Goal: Task Accomplishment & Management: Use online tool/utility

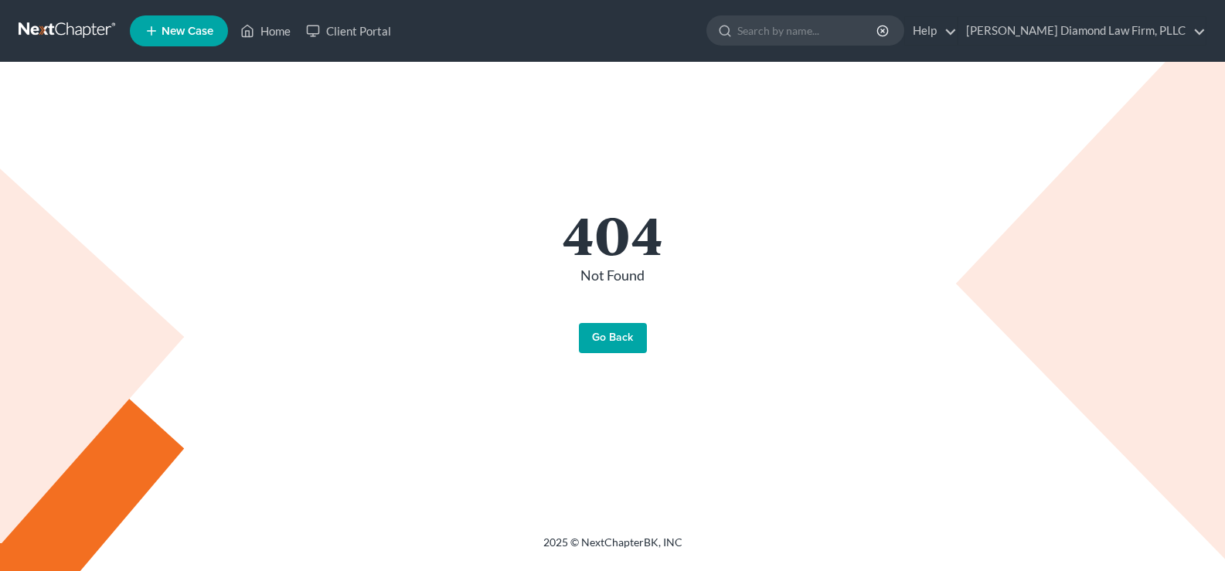
click at [612, 330] on link "Go Back" at bounding box center [613, 338] width 68 height 31
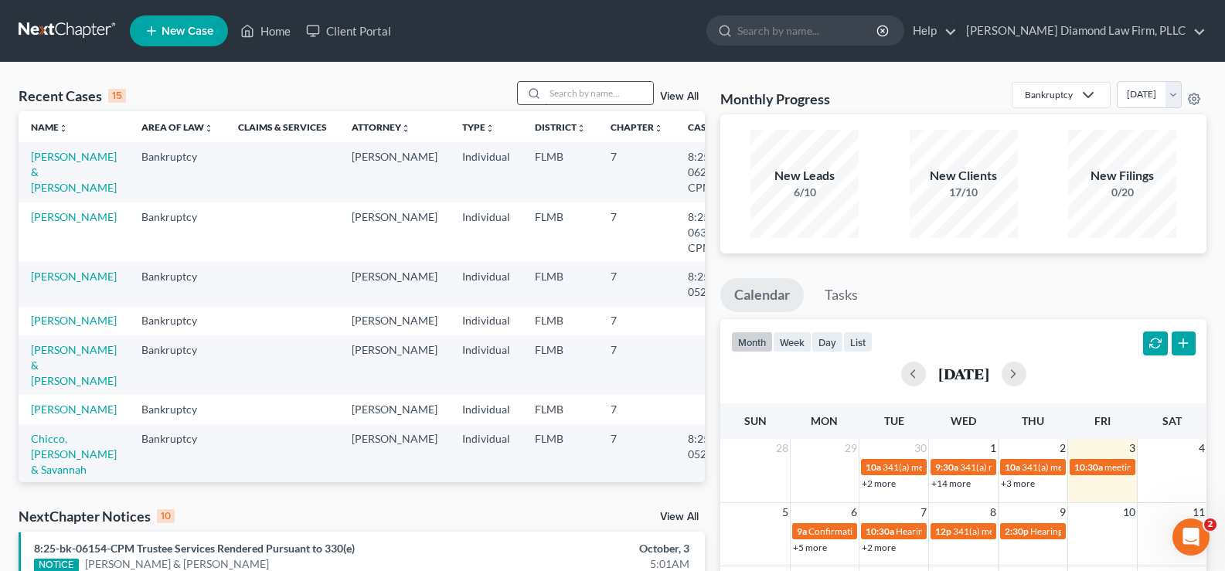
click at [576, 93] on input "search" at bounding box center [599, 93] width 108 height 22
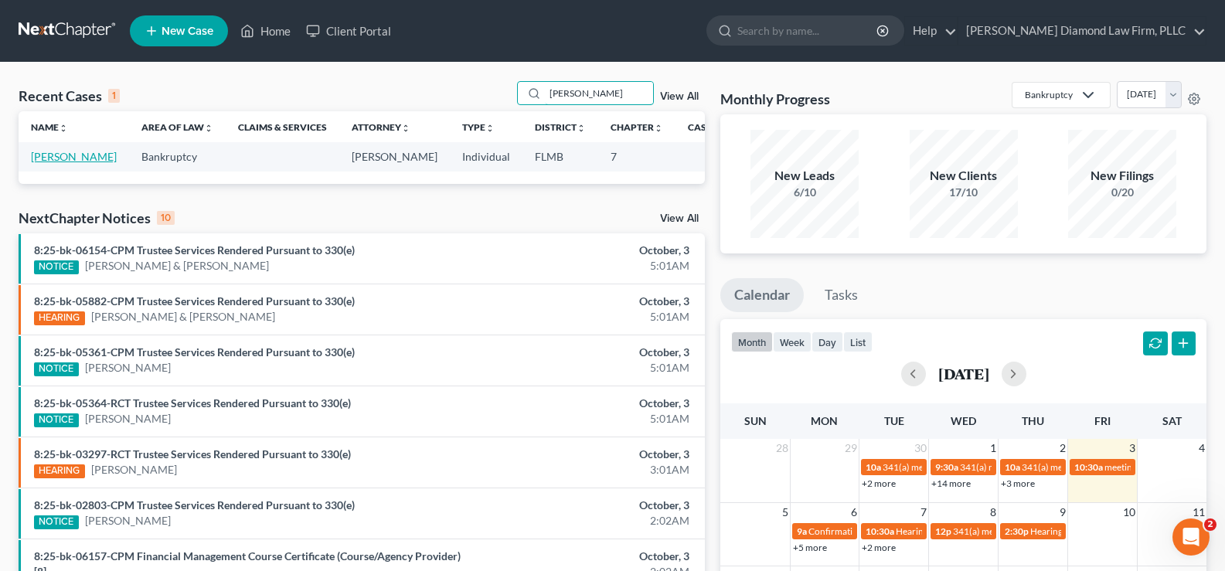
type input "[PERSON_NAME]"
click at [59, 157] on link "[PERSON_NAME]" at bounding box center [74, 156] width 86 height 13
select select "19"
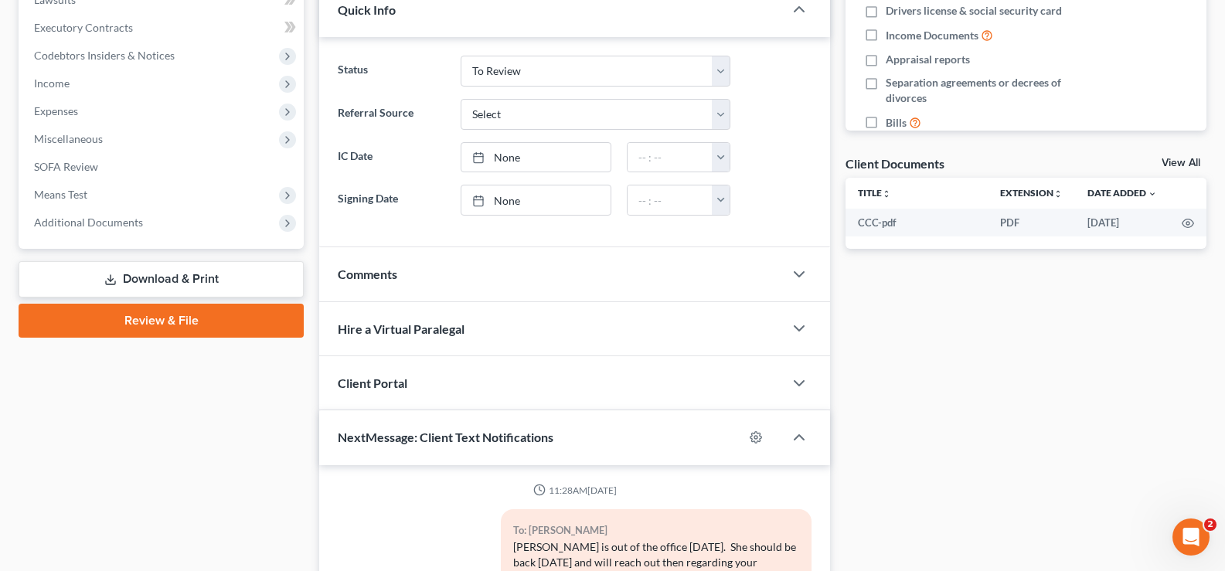
scroll to position [464, 0]
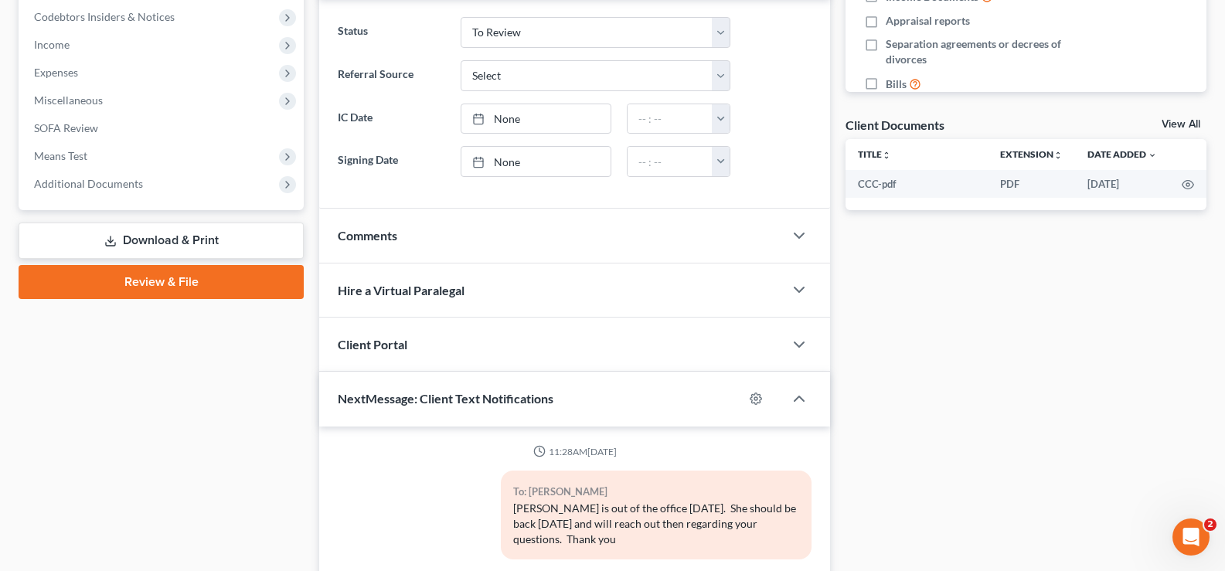
click at [202, 244] on link "Download & Print" at bounding box center [161, 241] width 285 height 36
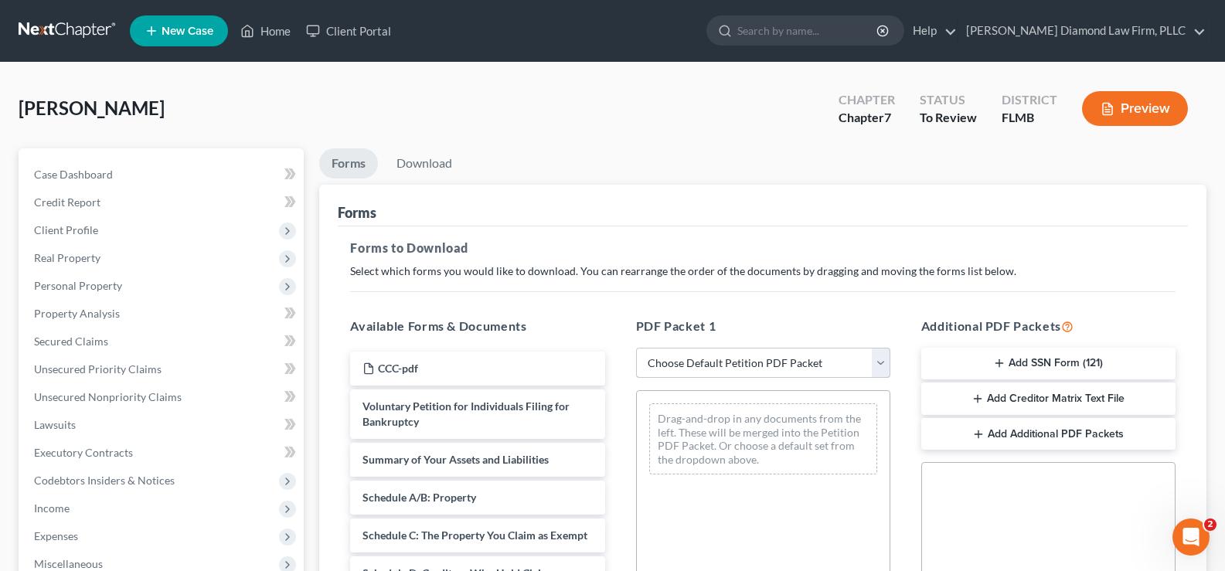
click at [820, 358] on select "Choose Default Petition PDF Packet Complete Bankruptcy Petition (all forms and …" at bounding box center [763, 363] width 254 height 31
select select "0"
click at [636, 348] on select "Choose Default Petition PDF Packet Complete Bankruptcy Petition (all forms and …" at bounding box center [763, 363] width 254 height 31
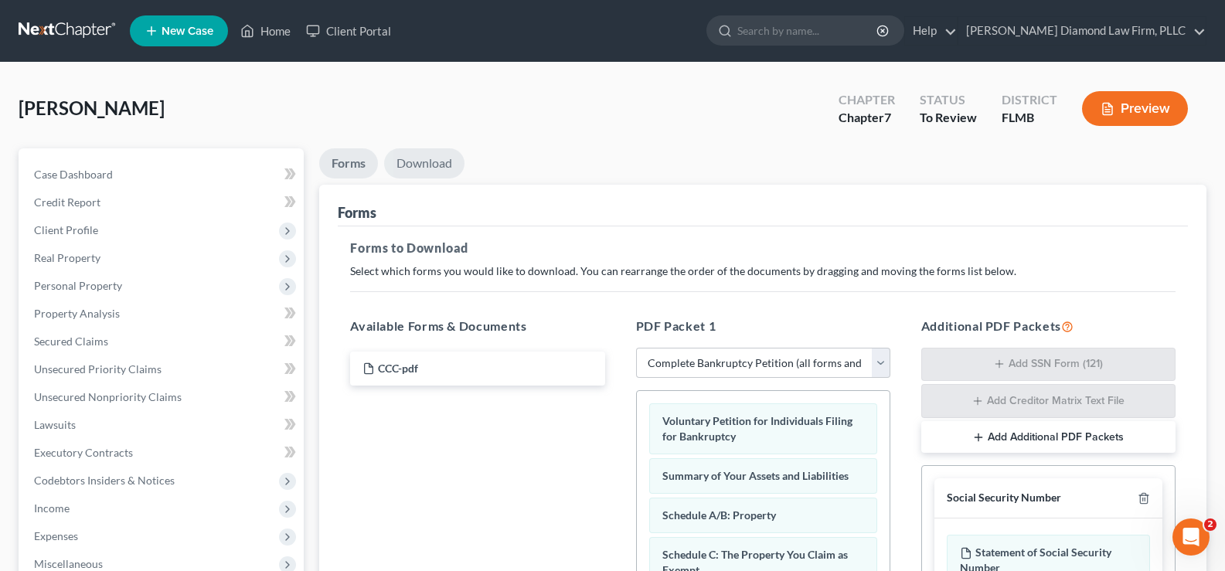
click at [438, 166] on link "Download" at bounding box center [424, 163] width 80 height 30
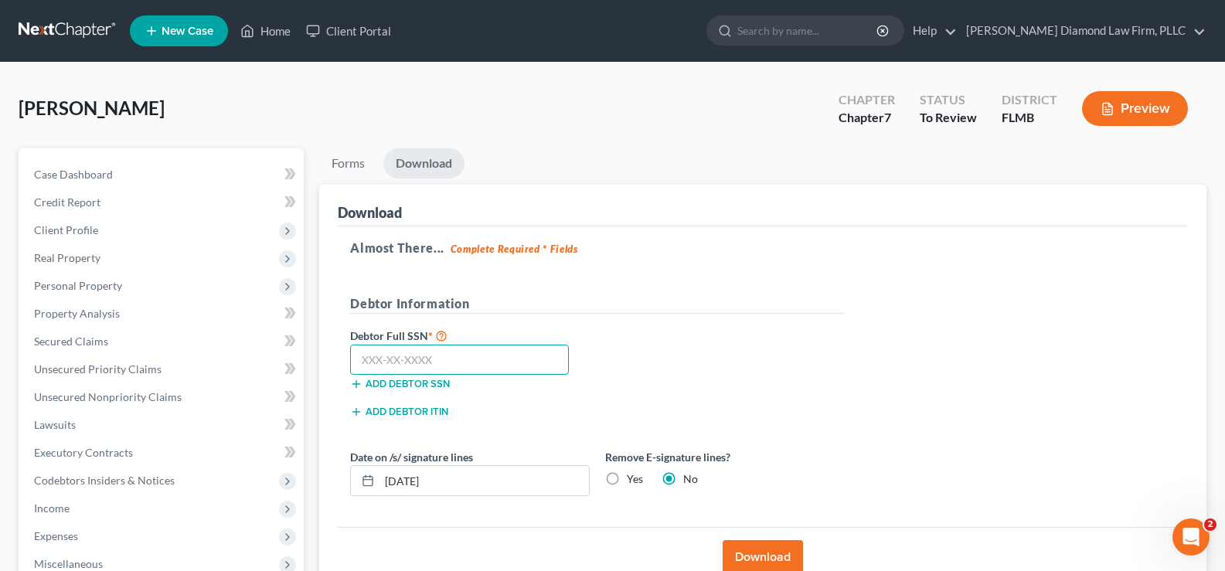
click at [412, 358] on input "text" at bounding box center [459, 360] width 219 height 31
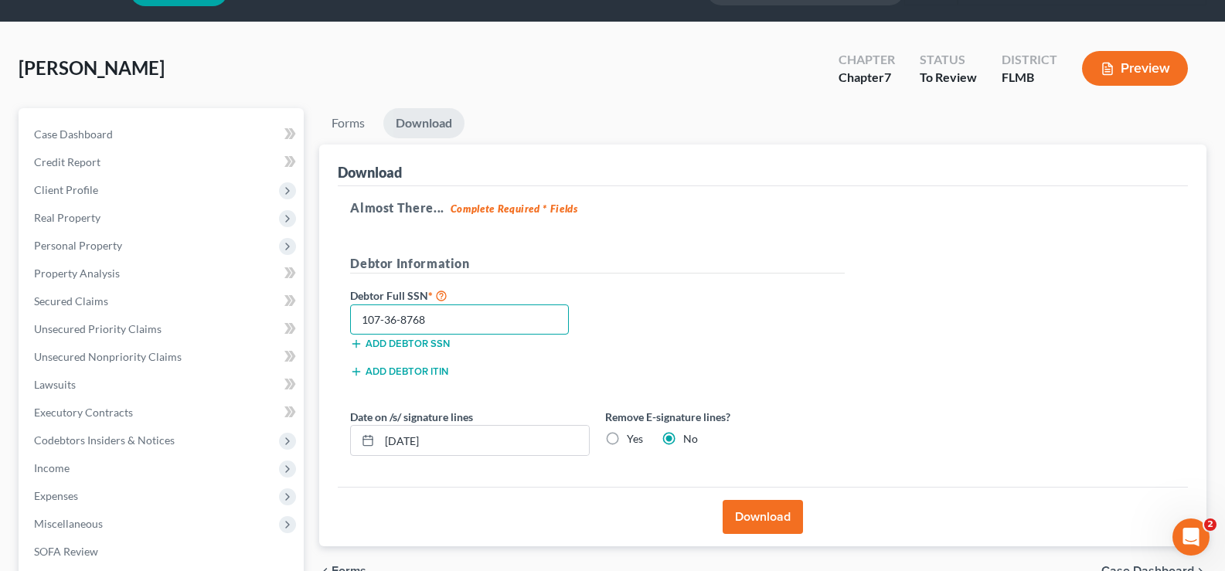
scroll to position [77, 0]
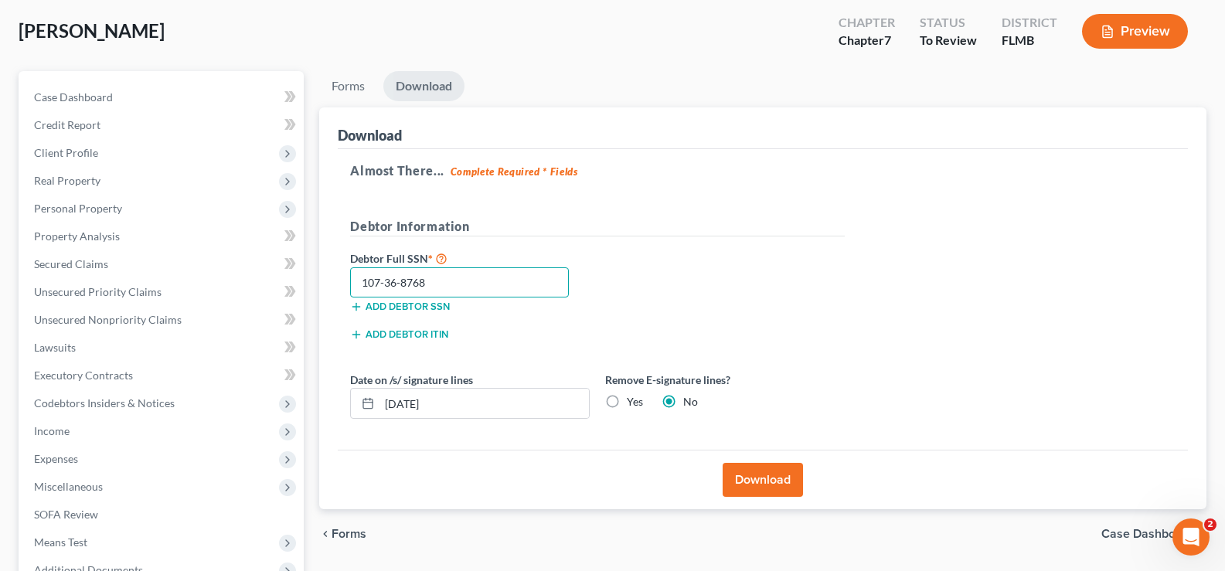
type input "107-36-8768"
click at [760, 484] on button "Download" at bounding box center [762, 480] width 80 height 34
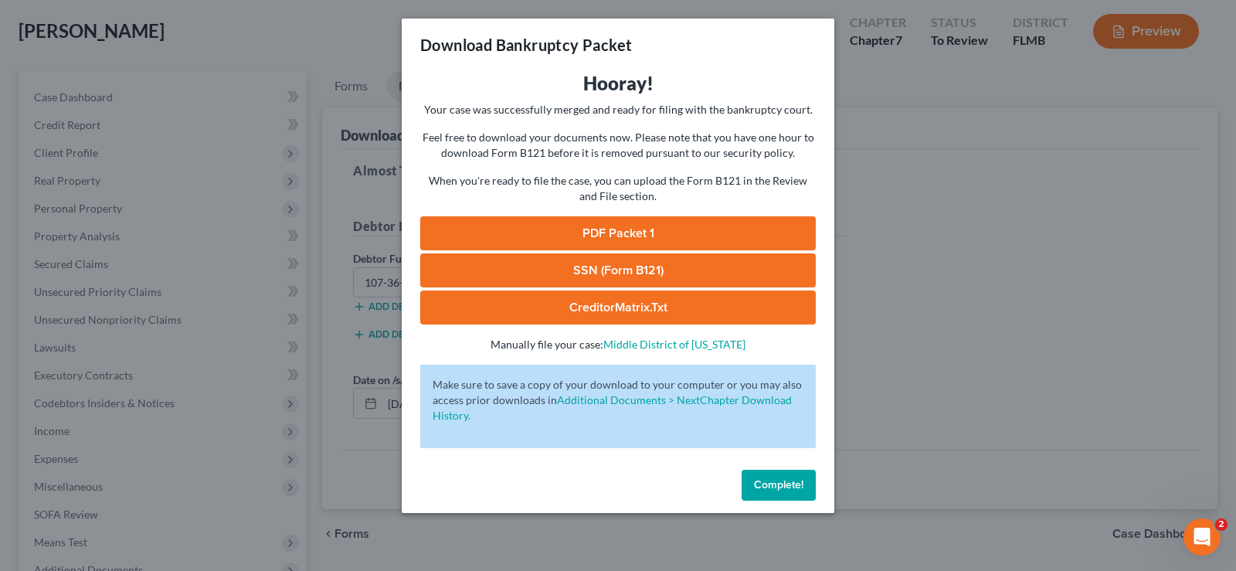
click at [749, 486] on button "Complete!" at bounding box center [779, 485] width 74 height 31
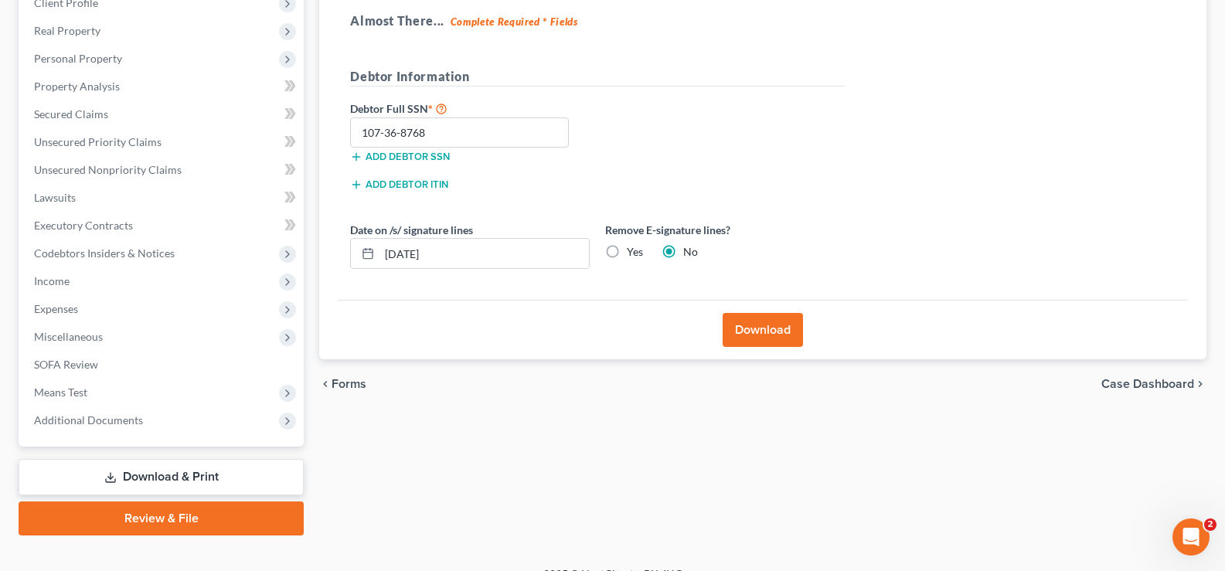
scroll to position [250, 0]
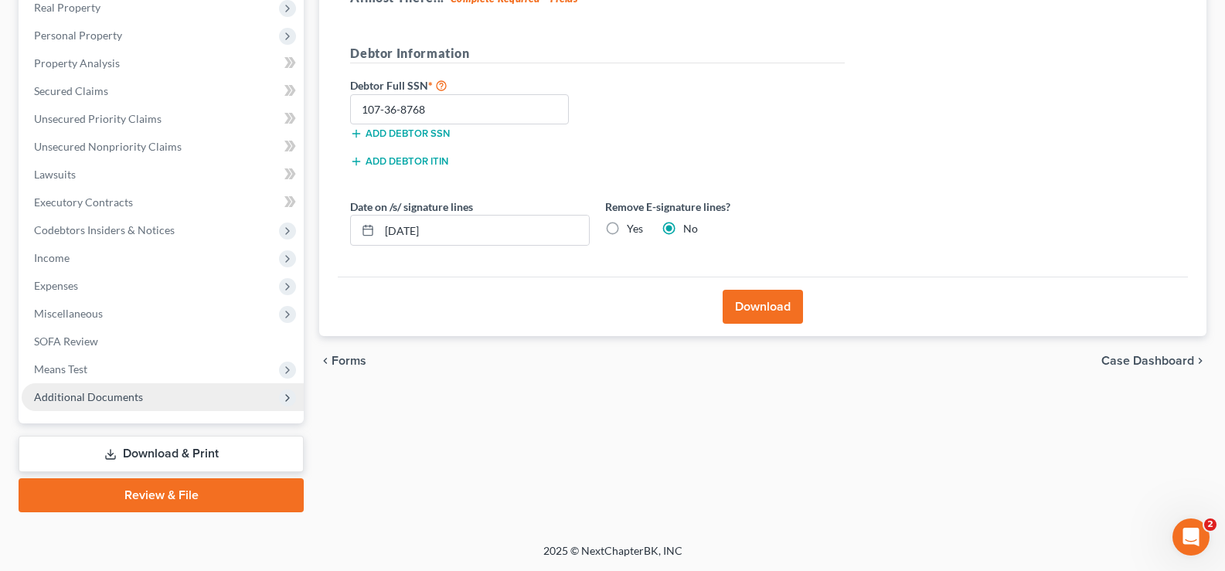
click at [113, 397] on span "Additional Documents" at bounding box center [88, 396] width 109 height 13
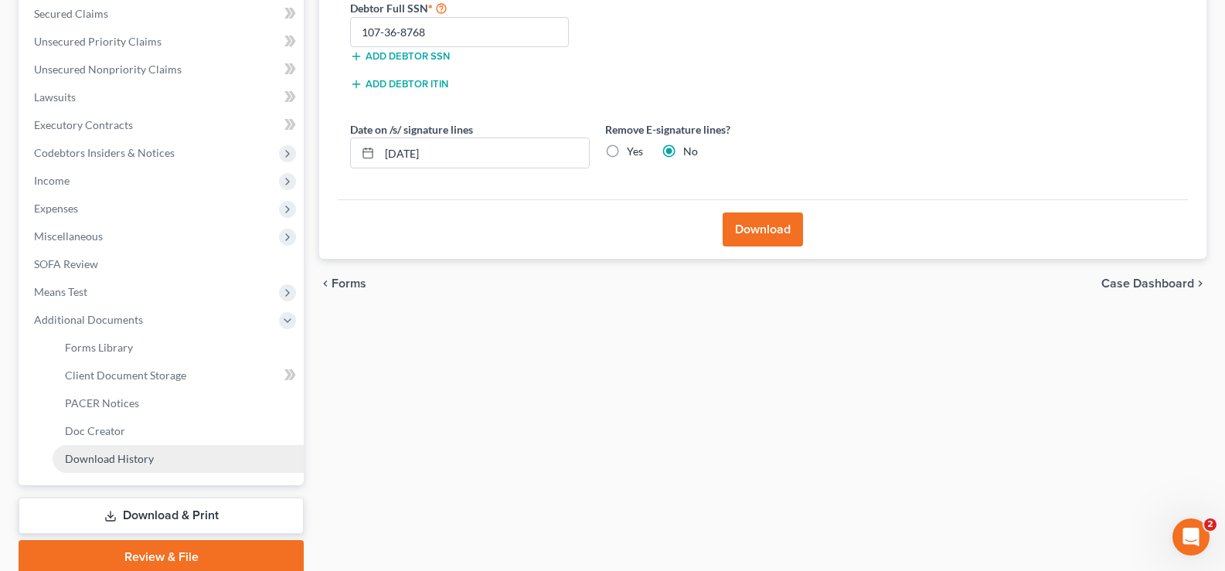
click at [161, 462] on link "Download History" at bounding box center [178, 459] width 251 height 28
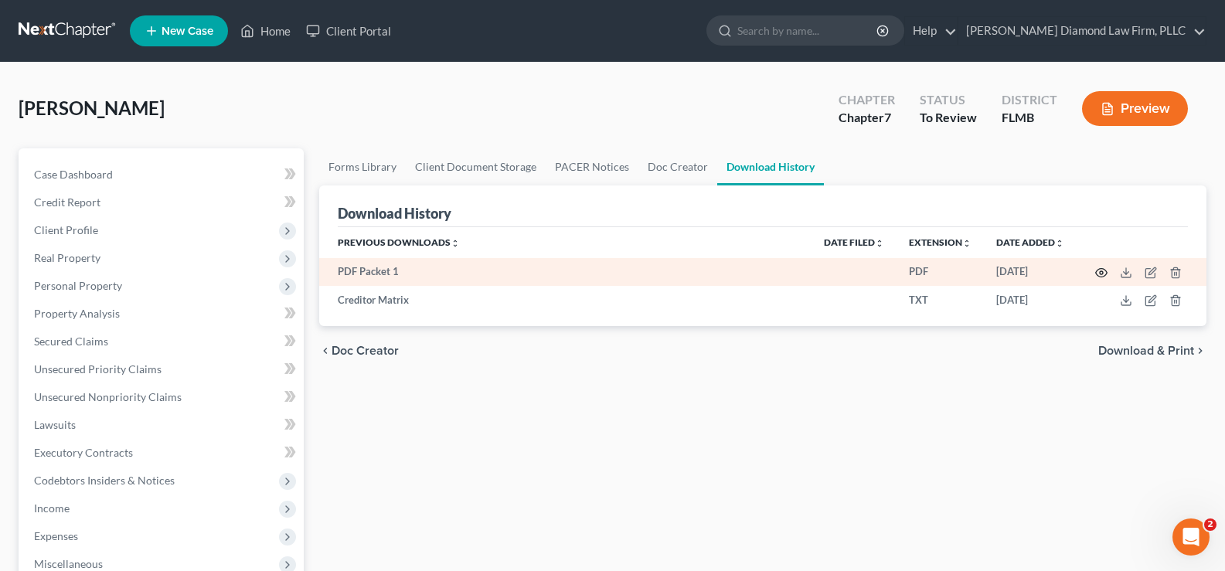
click at [1104, 273] on icon "button" at bounding box center [1101, 273] width 12 height 12
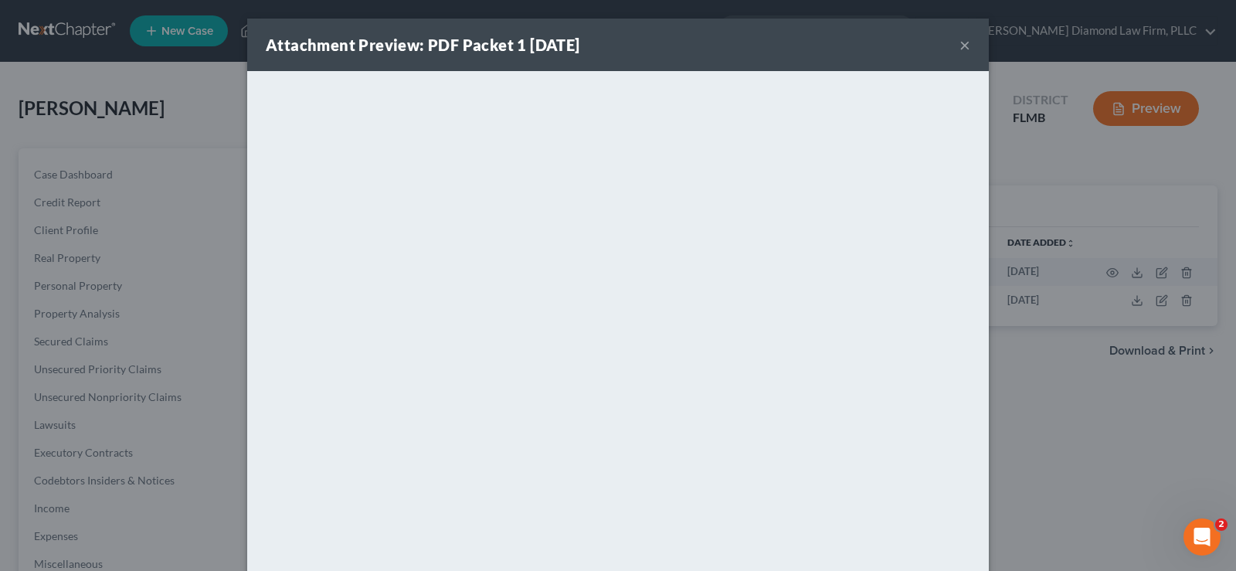
click at [960, 39] on button "×" at bounding box center [965, 45] width 11 height 19
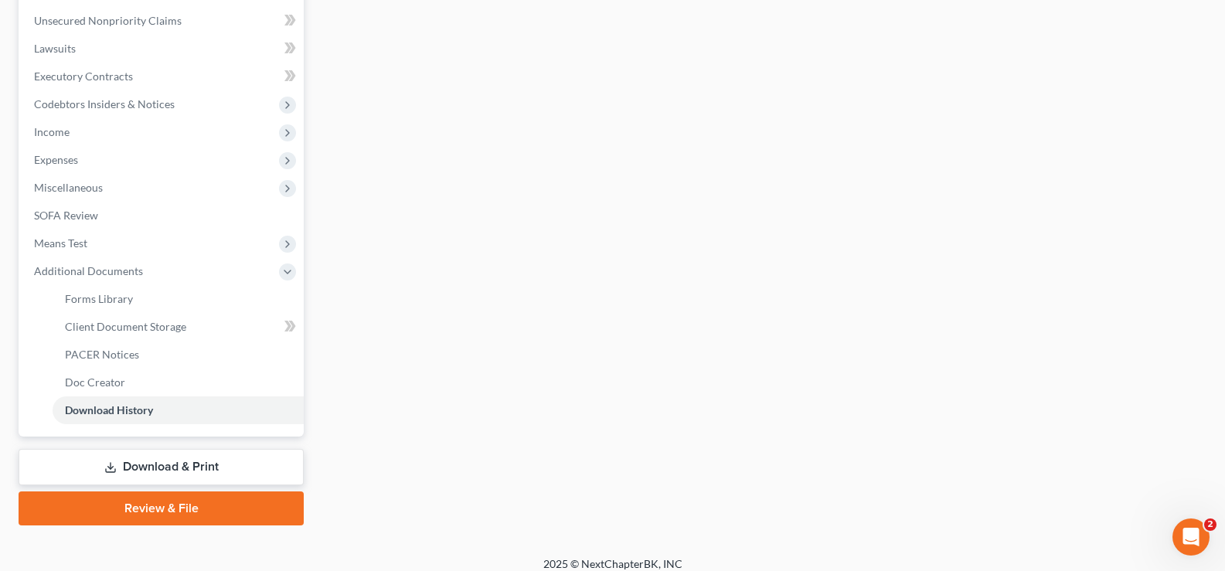
scroll to position [386, 0]
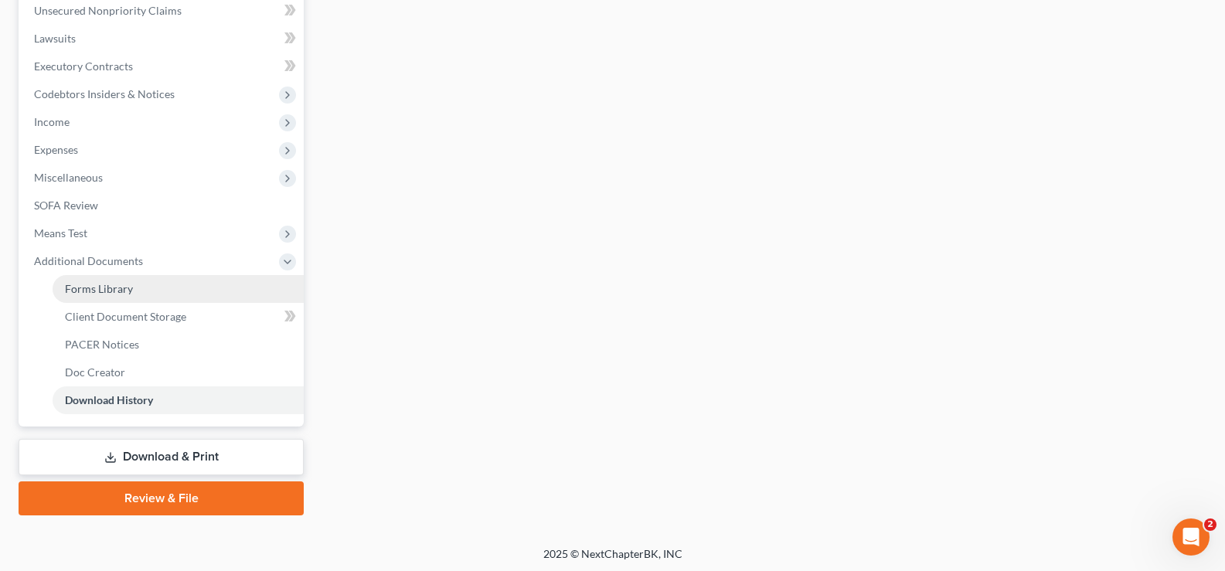
click at [134, 279] on link "Forms Library" at bounding box center [178, 289] width 251 height 28
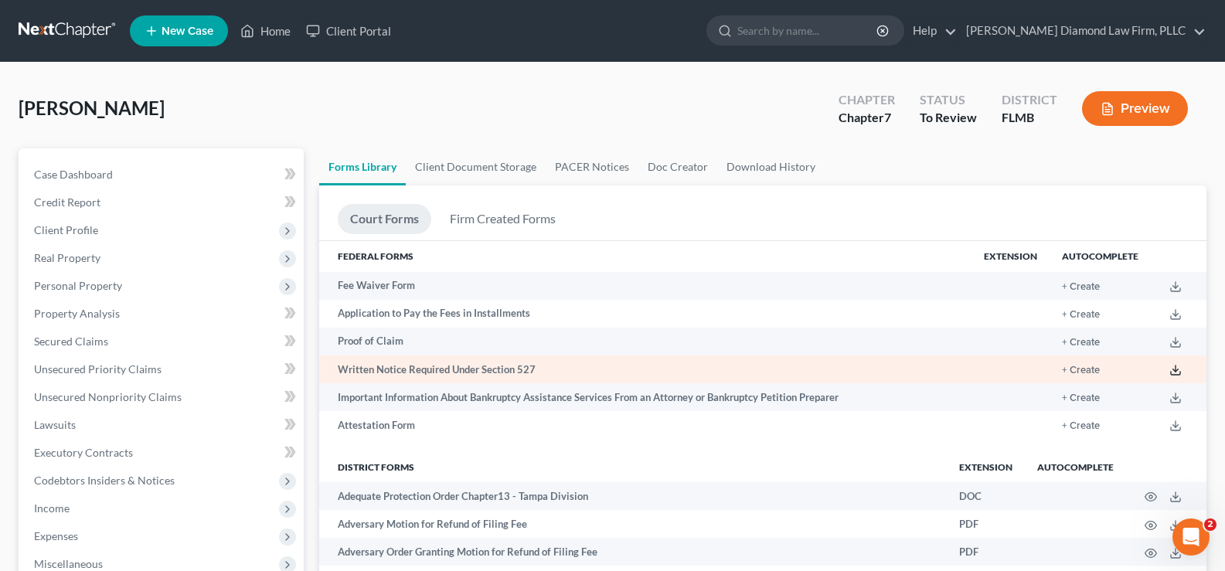
click at [1177, 369] on icon at bounding box center [1175, 370] width 12 height 12
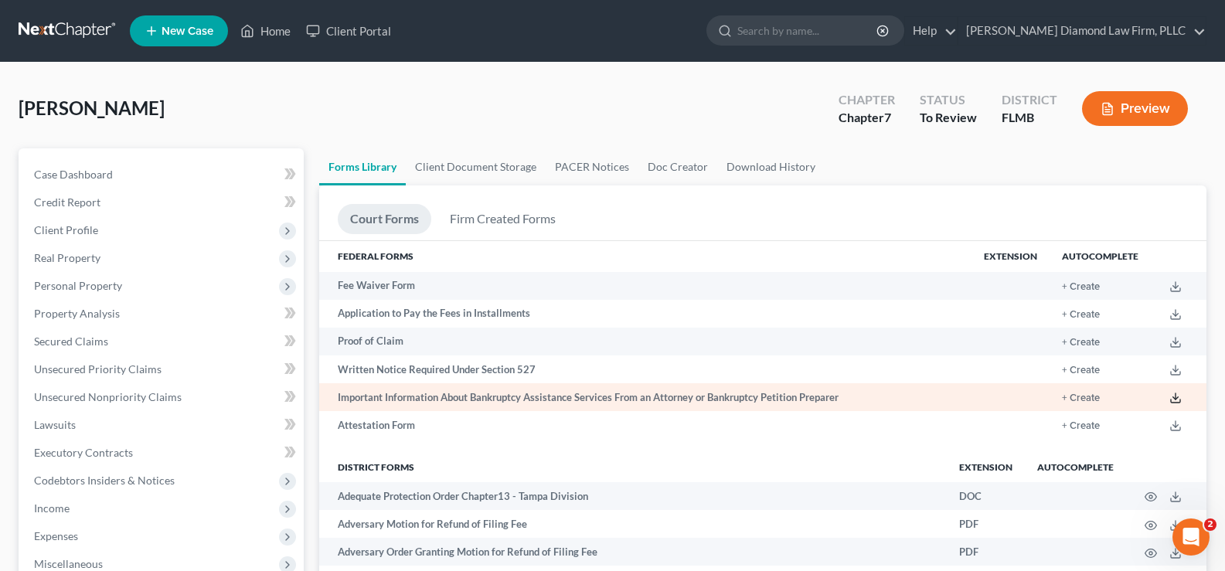
click at [1175, 396] on line at bounding box center [1175, 396] width 0 height 6
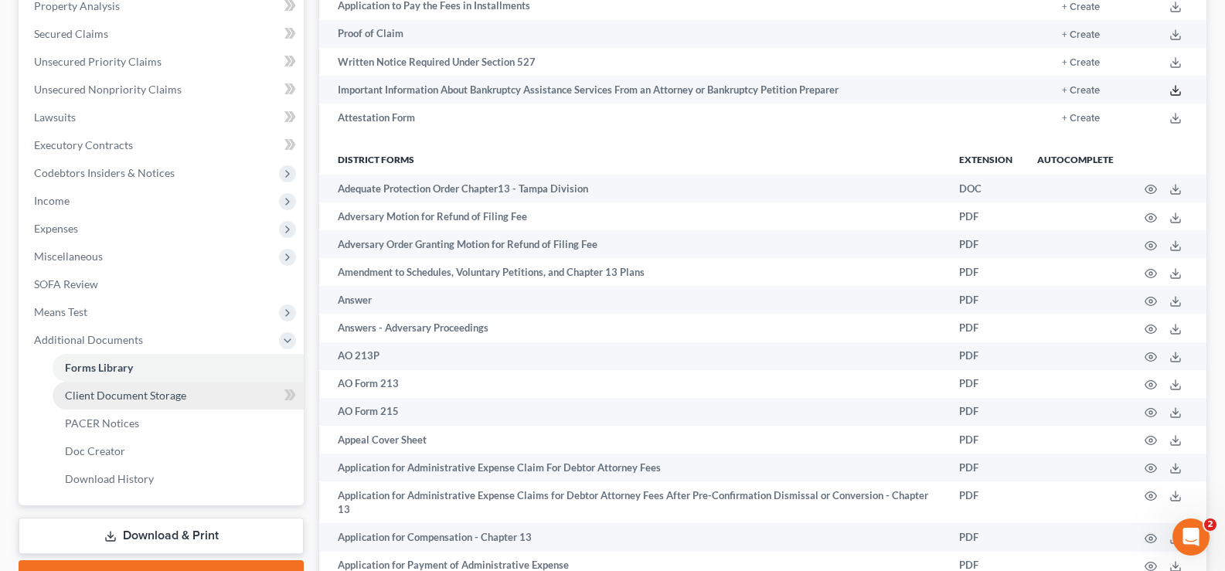
scroll to position [309, 0]
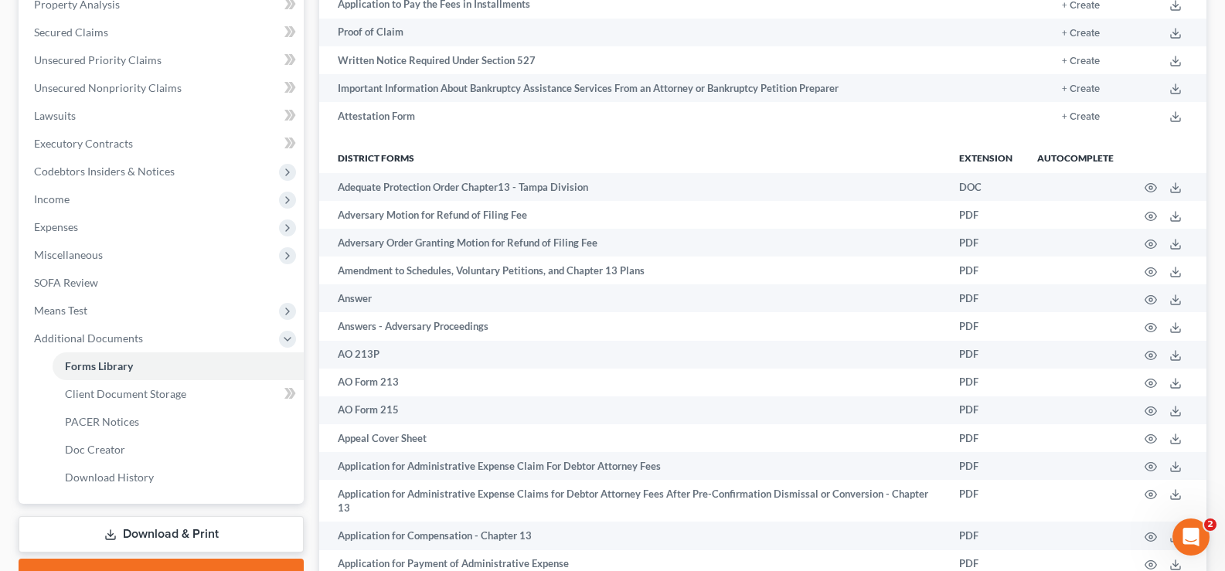
click at [190, 527] on link "Download & Print" at bounding box center [161, 534] width 285 height 36
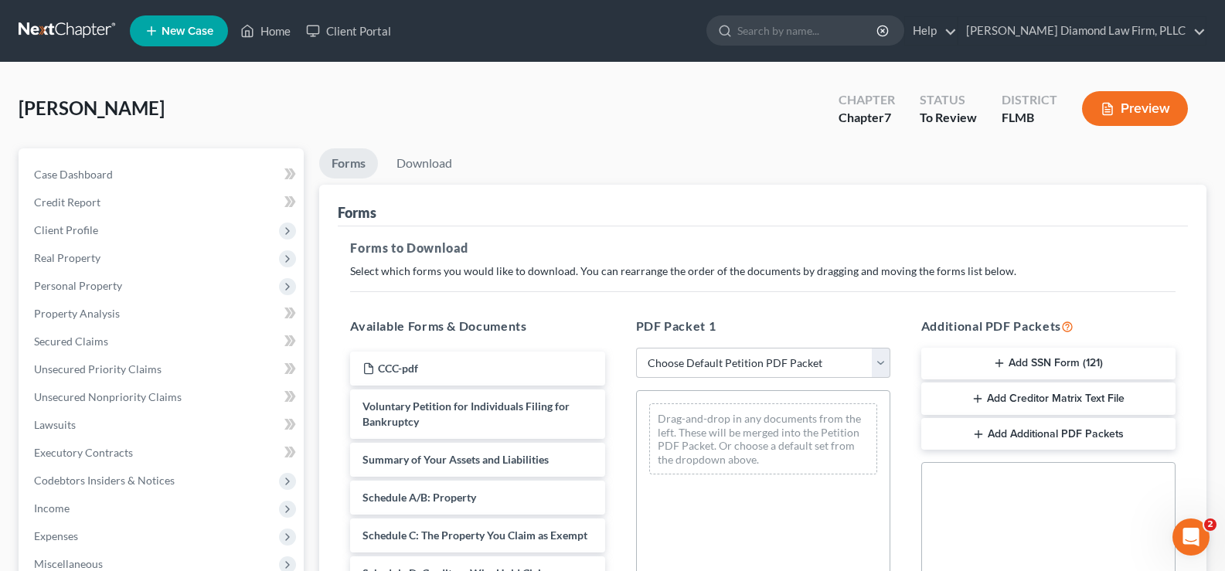
click at [1062, 353] on button "Add SSN Form (121)" at bounding box center [1048, 364] width 254 height 32
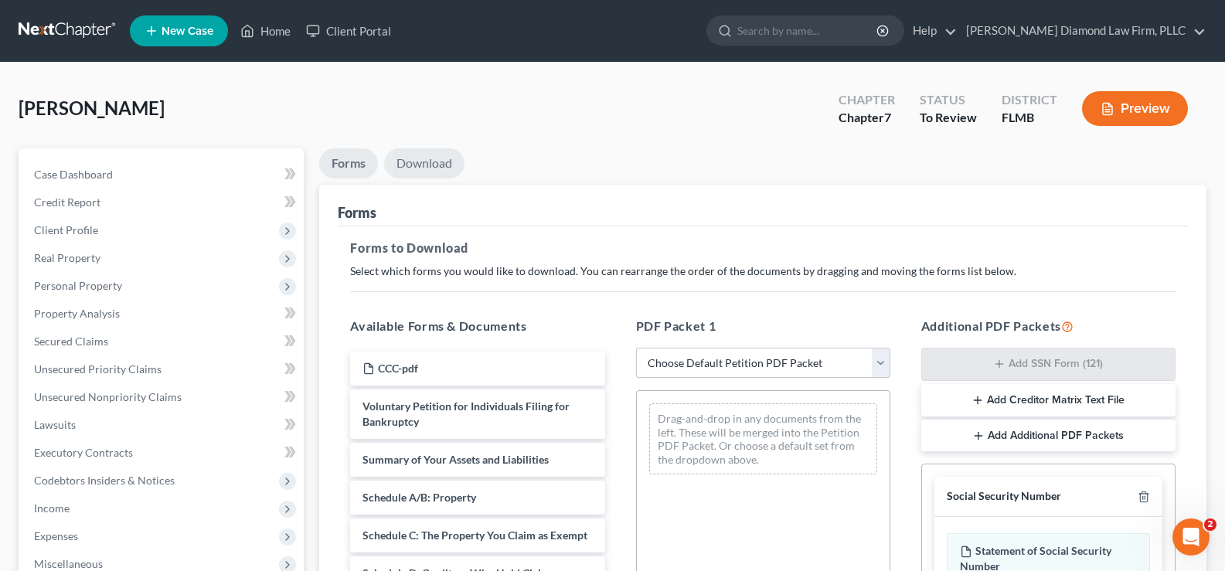
click at [446, 157] on link "Download" at bounding box center [424, 163] width 80 height 30
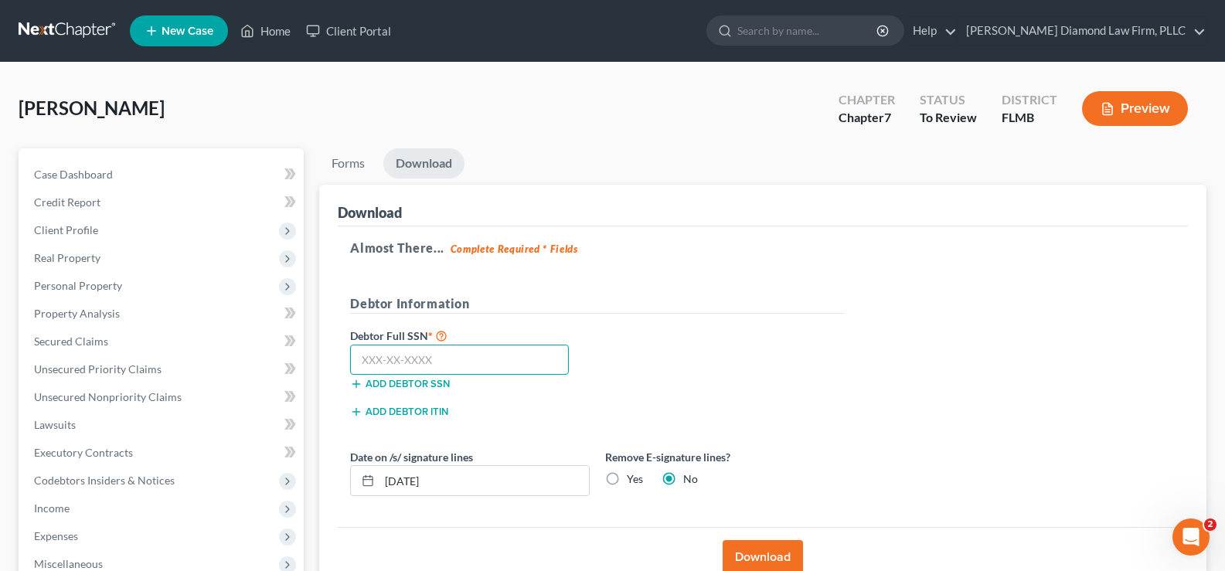
click at [402, 352] on input "text" at bounding box center [459, 360] width 219 height 31
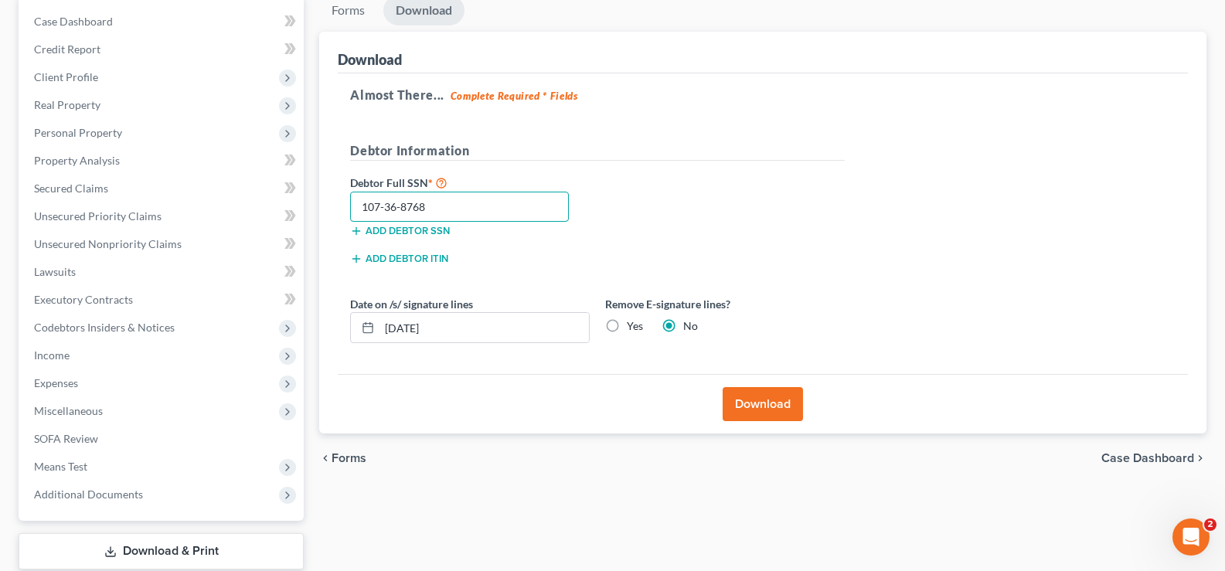
scroll to position [155, 0]
type input "107-36-8768"
click at [769, 395] on button "Download" at bounding box center [762, 403] width 80 height 34
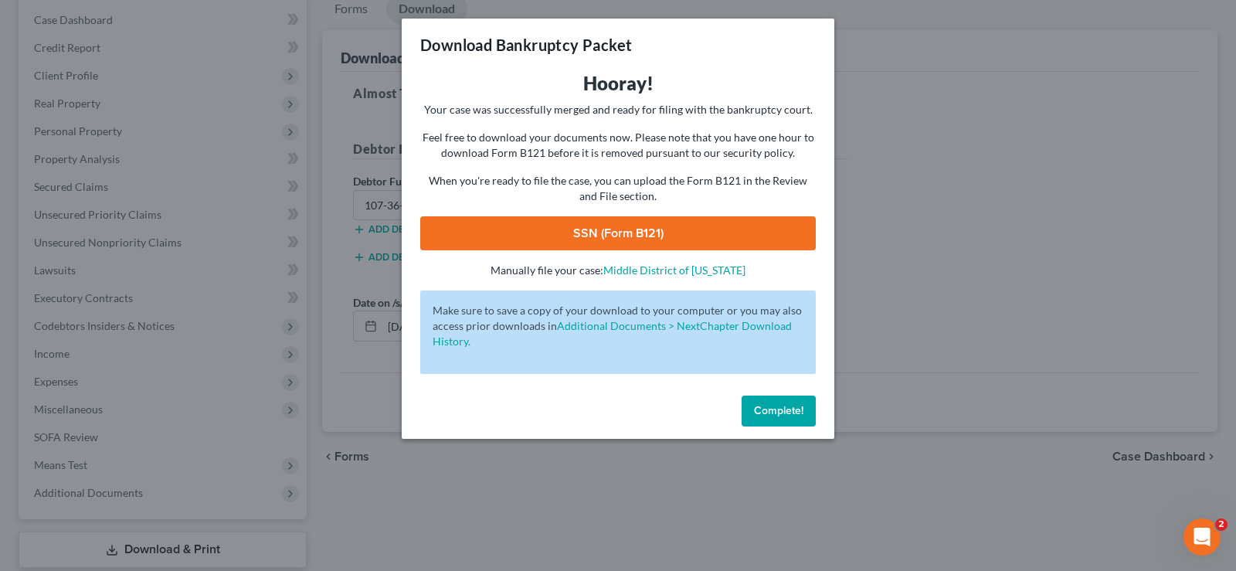
click at [717, 226] on link "SSN (Form B121)" at bounding box center [618, 233] width 396 height 34
click at [785, 410] on span "Complete!" at bounding box center [778, 410] width 49 height 13
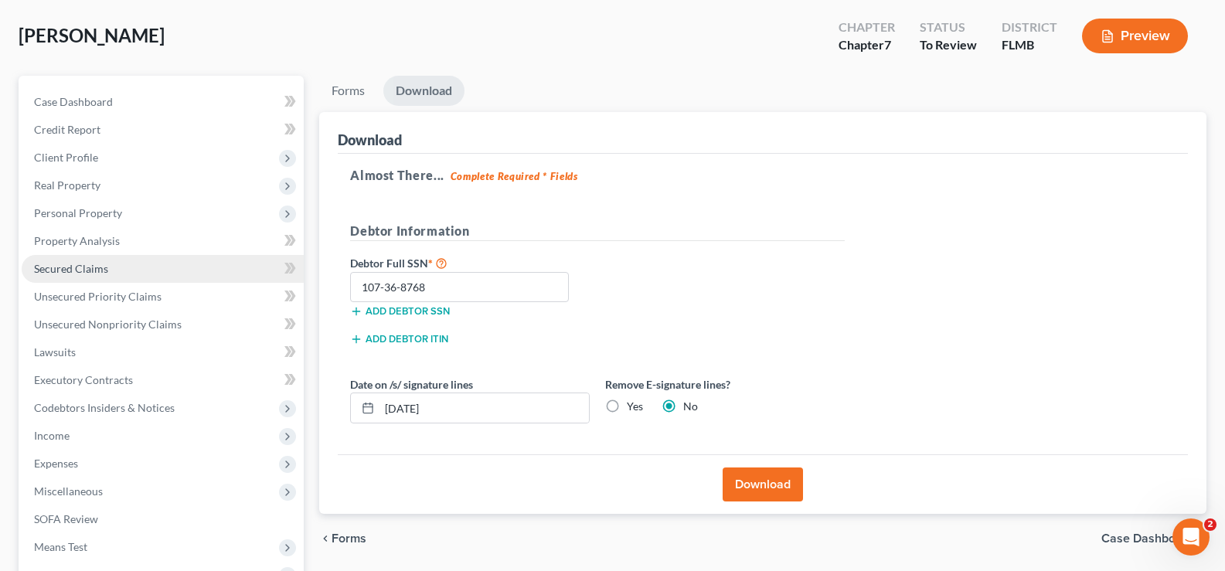
scroll to position [0, 0]
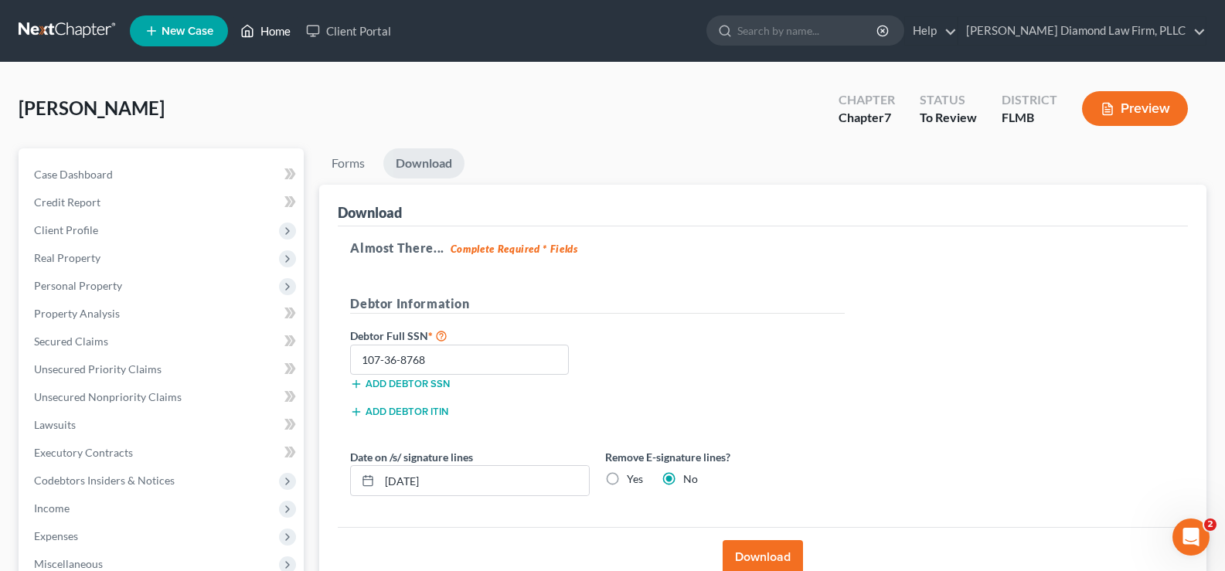
click at [280, 29] on link "Home" at bounding box center [266, 31] width 66 height 28
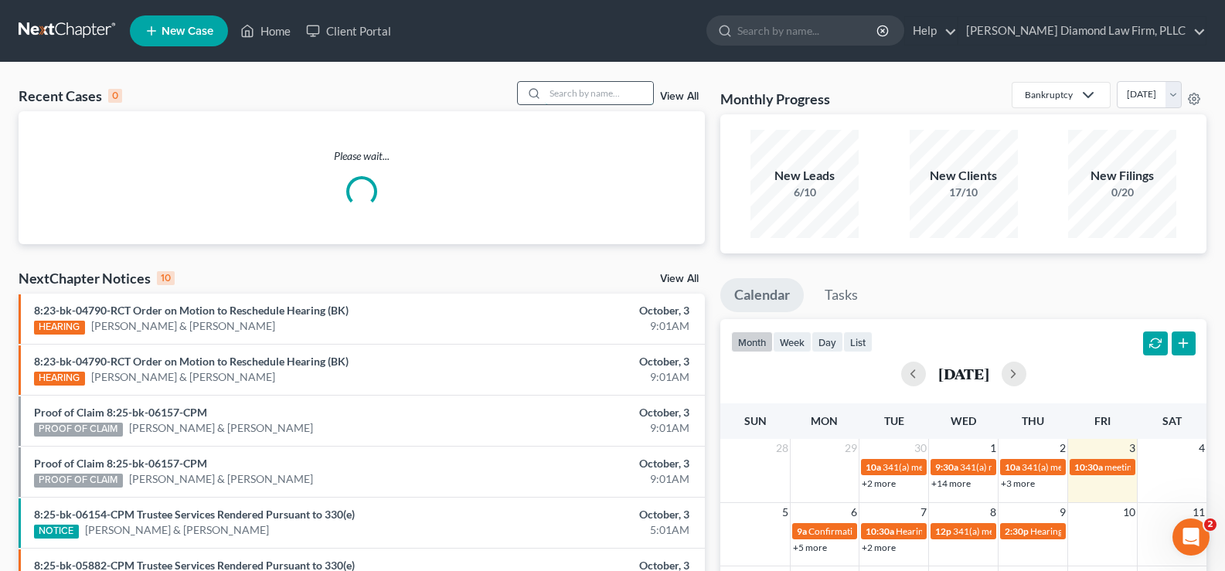
click at [583, 94] on input "search" at bounding box center [599, 93] width 108 height 22
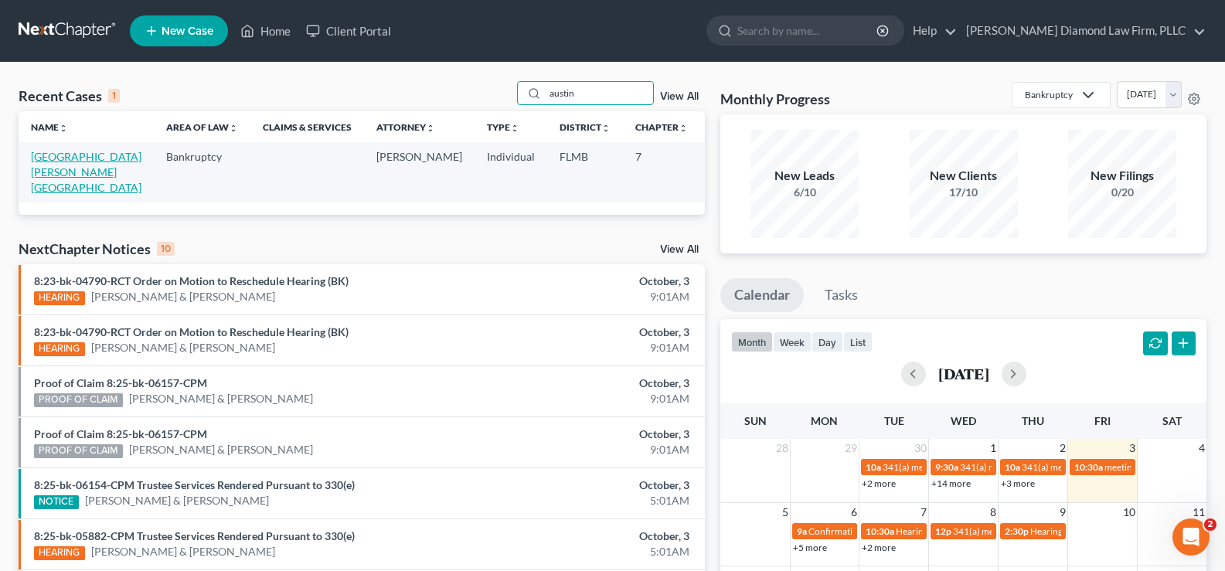
type input "austin"
click at [51, 170] on link "[GEOGRAPHIC_DATA][PERSON_NAME][GEOGRAPHIC_DATA]" at bounding box center [86, 172] width 110 height 44
select select "7"
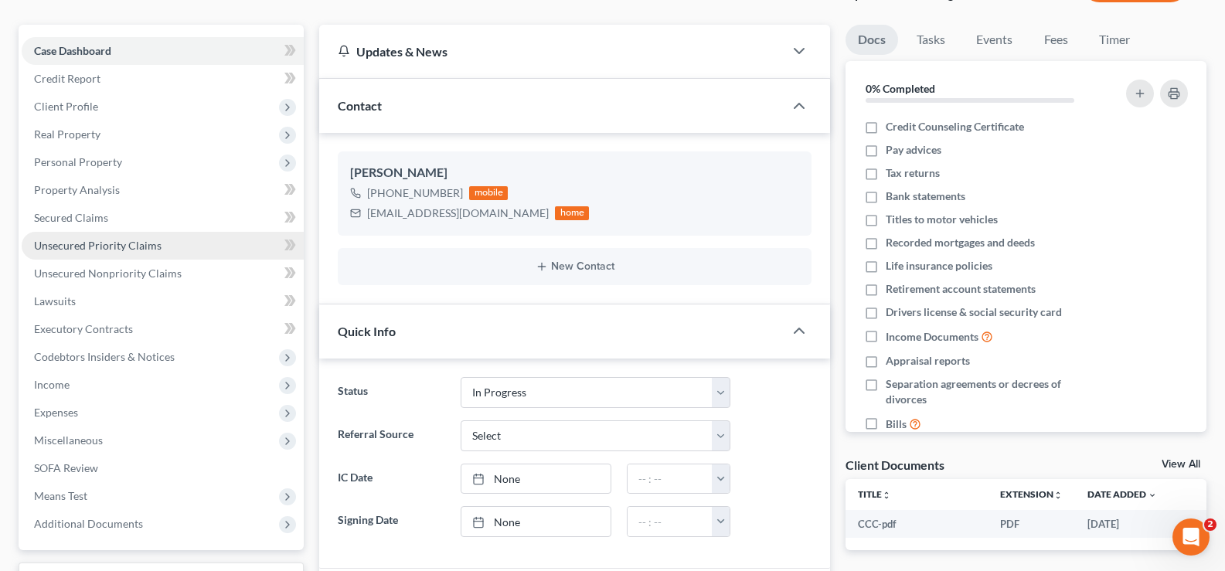
scroll to position [155, 0]
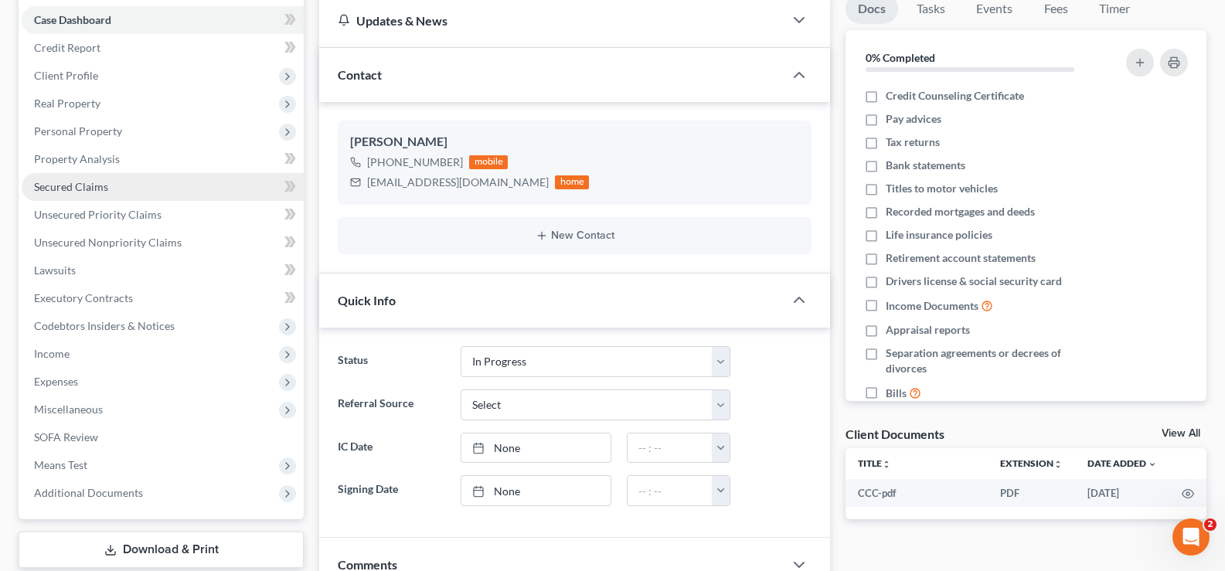
click at [121, 184] on link "Secured Claims" at bounding box center [163, 187] width 282 height 28
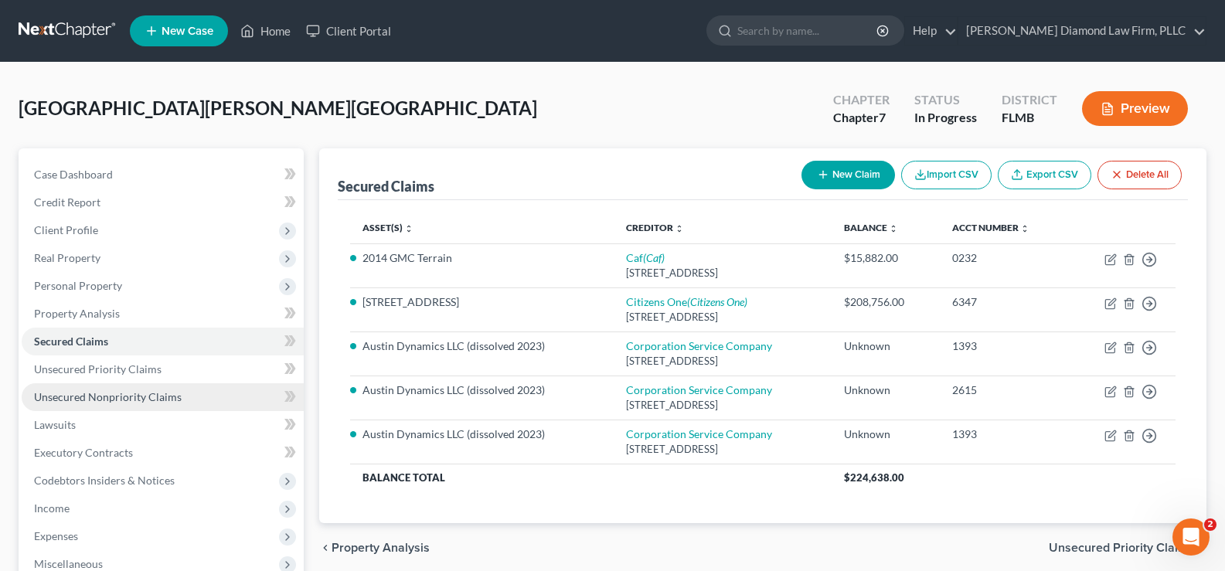
click at [144, 395] on span "Unsecured Nonpriority Claims" at bounding box center [108, 396] width 148 height 13
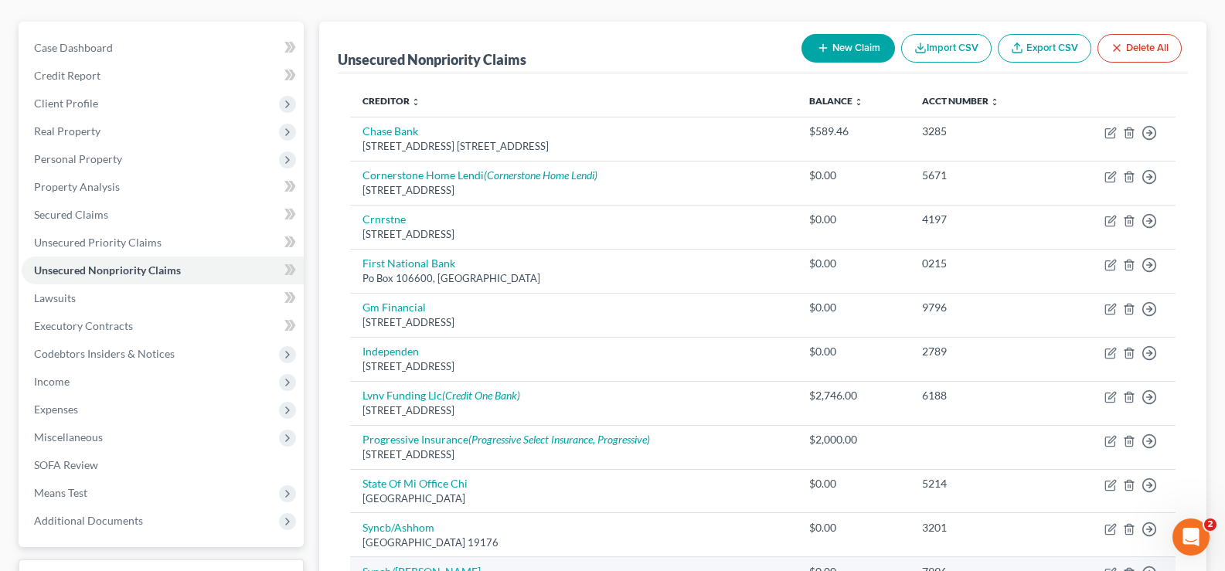
scroll to position [114, 0]
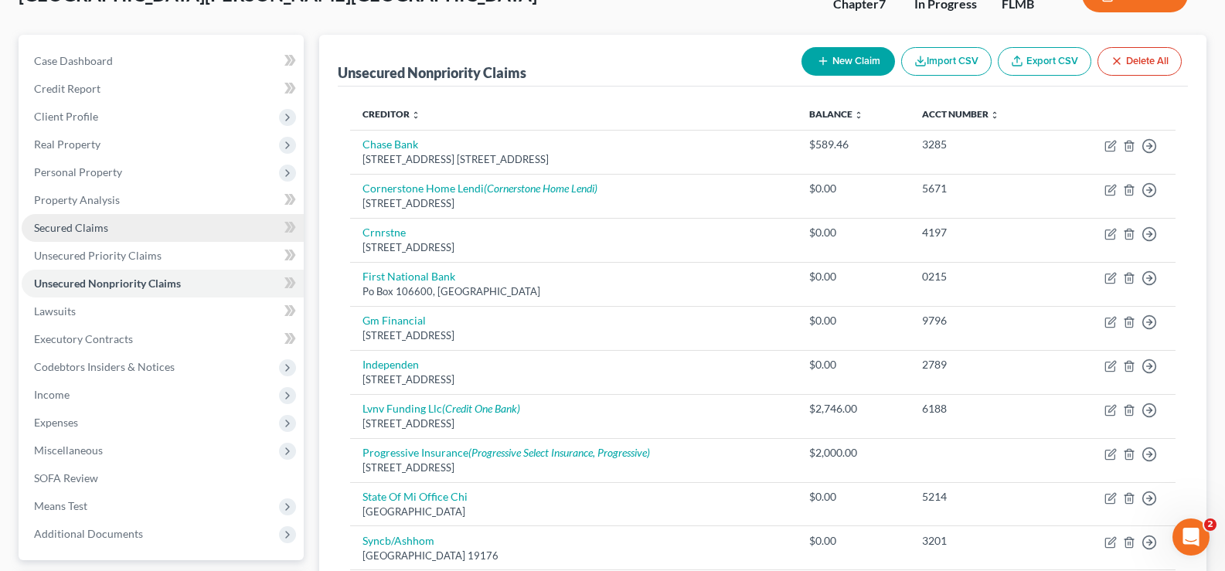
click at [85, 236] on link "Secured Claims" at bounding box center [163, 228] width 282 height 28
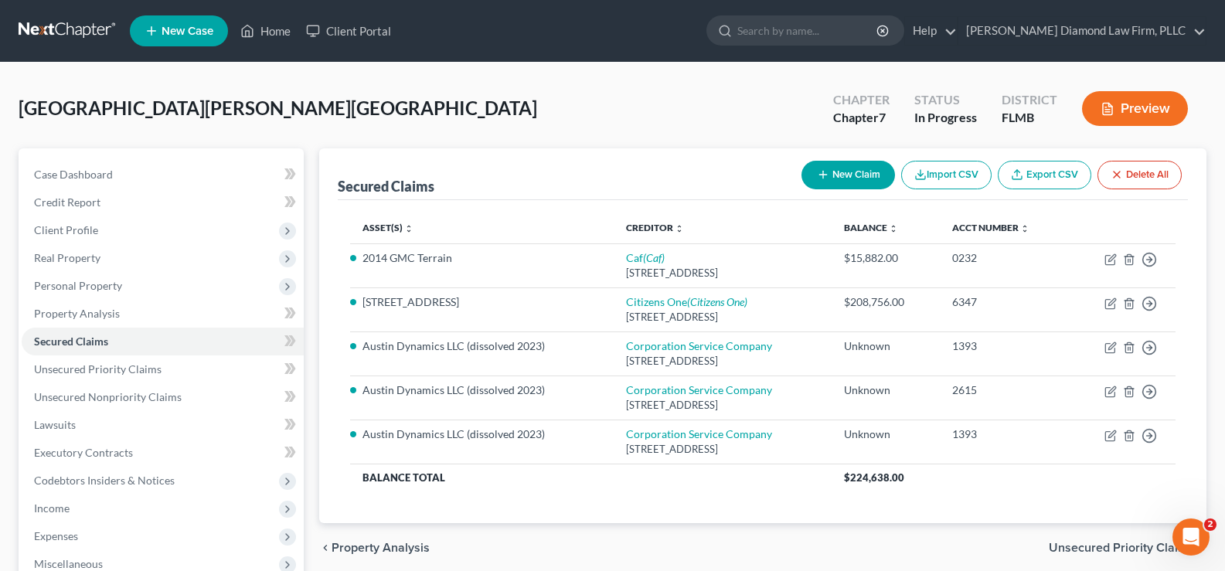
click at [291, 14] on ul "New Case Home Client Portal - No Result - See all results Or Press Enter... Hel…" at bounding box center [668, 31] width 1076 height 40
click at [280, 29] on link "Home" at bounding box center [266, 31] width 66 height 28
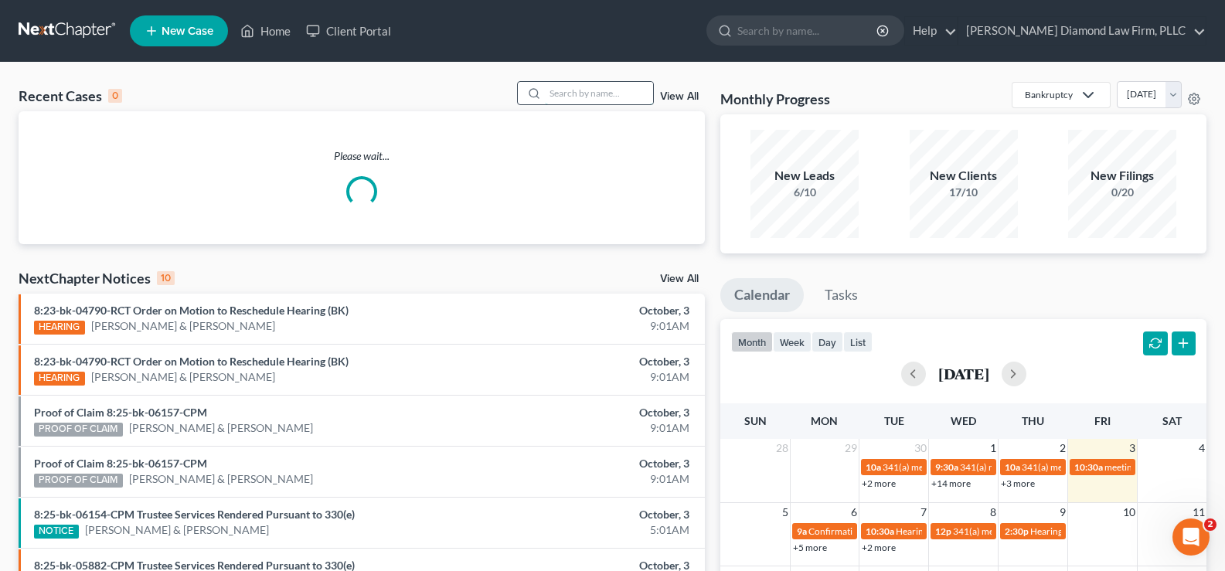
click at [561, 100] on input "search" at bounding box center [599, 93] width 108 height 22
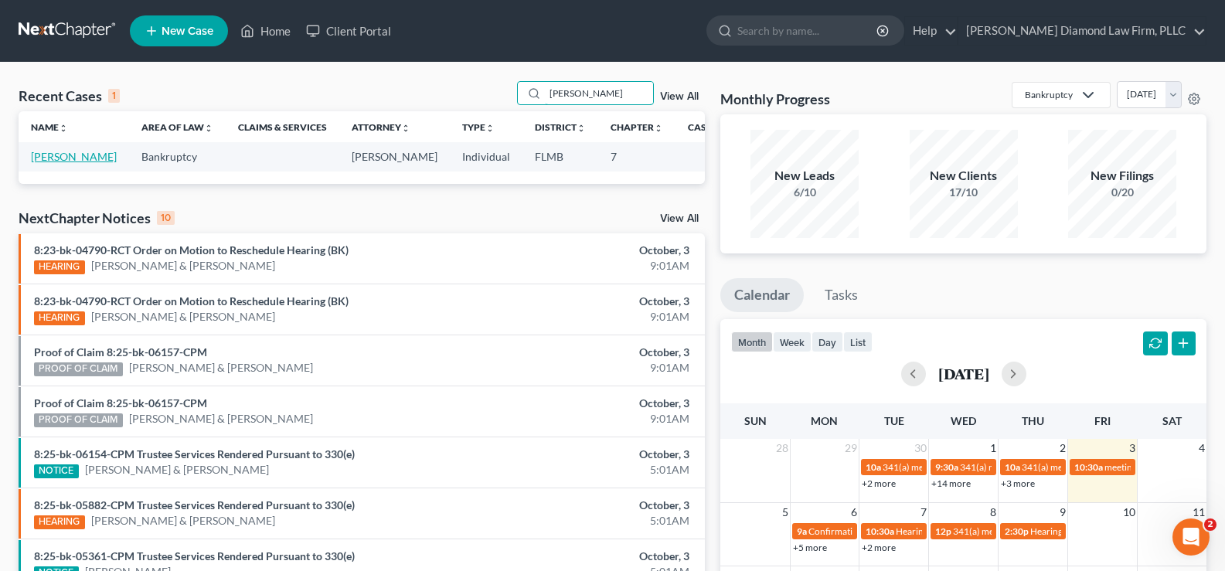
type input "[PERSON_NAME]"
click at [52, 163] on link "[PERSON_NAME]" at bounding box center [74, 156] width 86 height 13
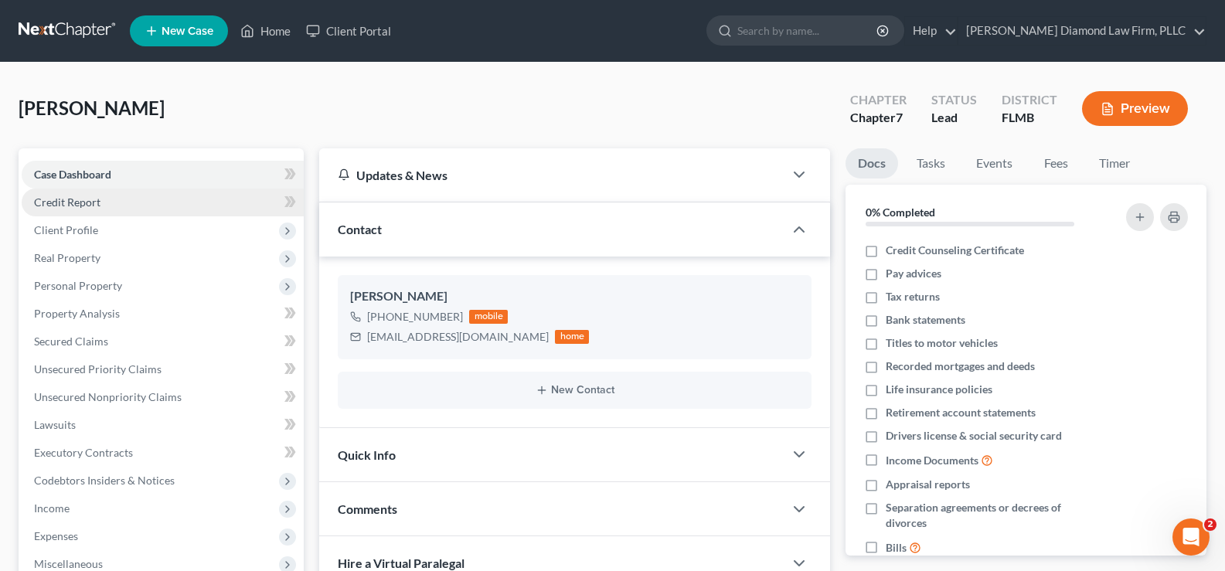
click at [97, 202] on span "Credit Report" at bounding box center [67, 201] width 66 height 13
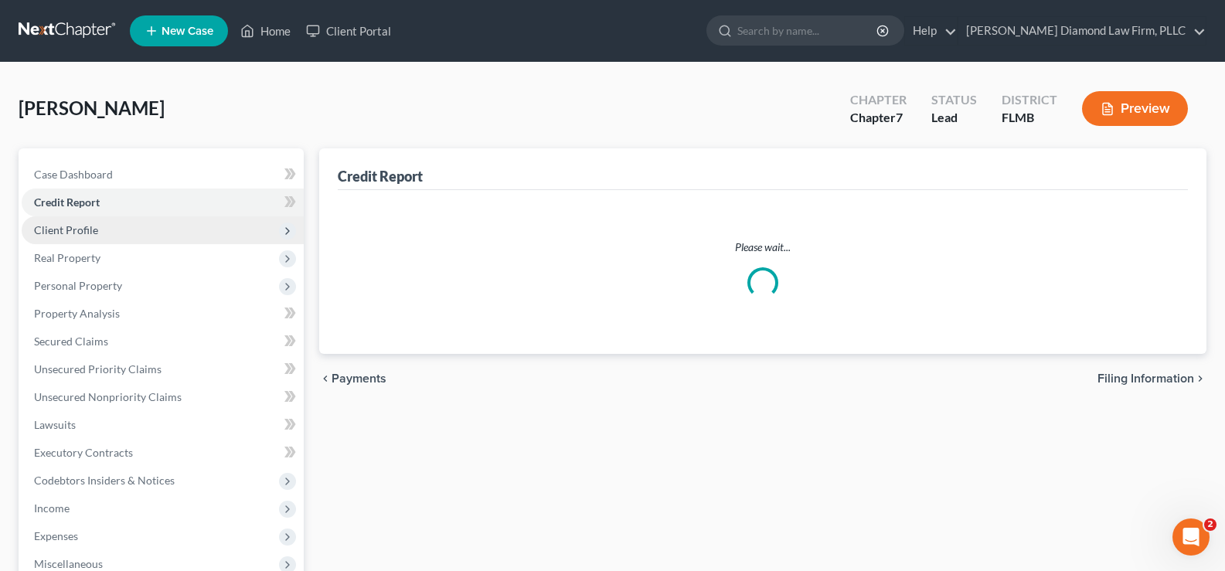
click at [91, 229] on span "Client Profile" at bounding box center [66, 229] width 64 height 13
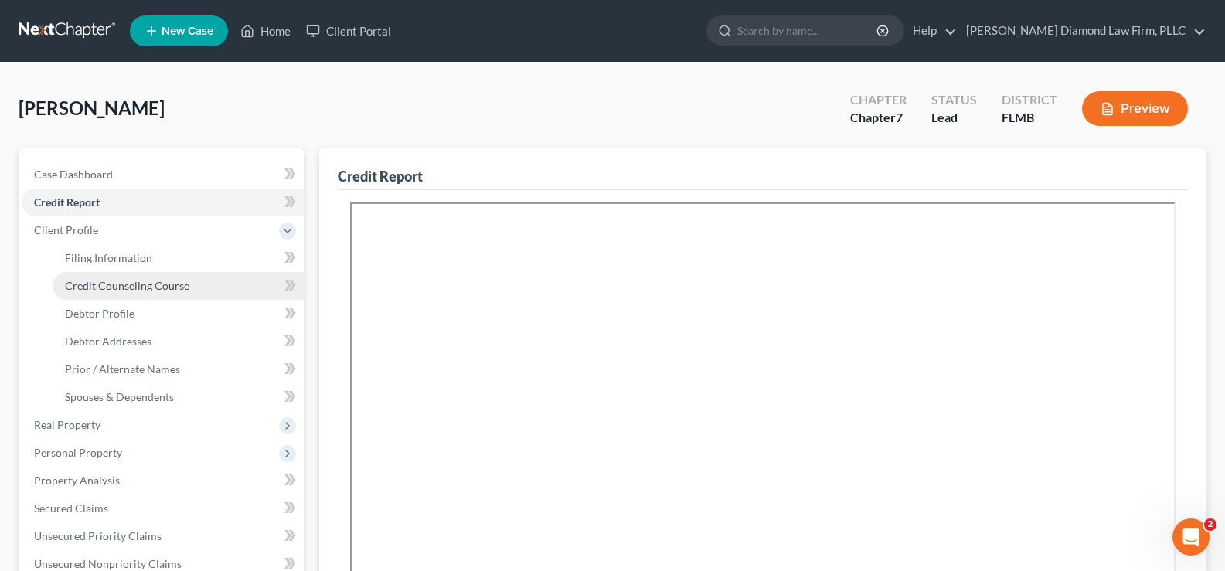
click at [138, 284] on span "Credit Counseling Course" at bounding box center [127, 285] width 124 height 13
